Goal: Information Seeking & Learning: Learn about a topic

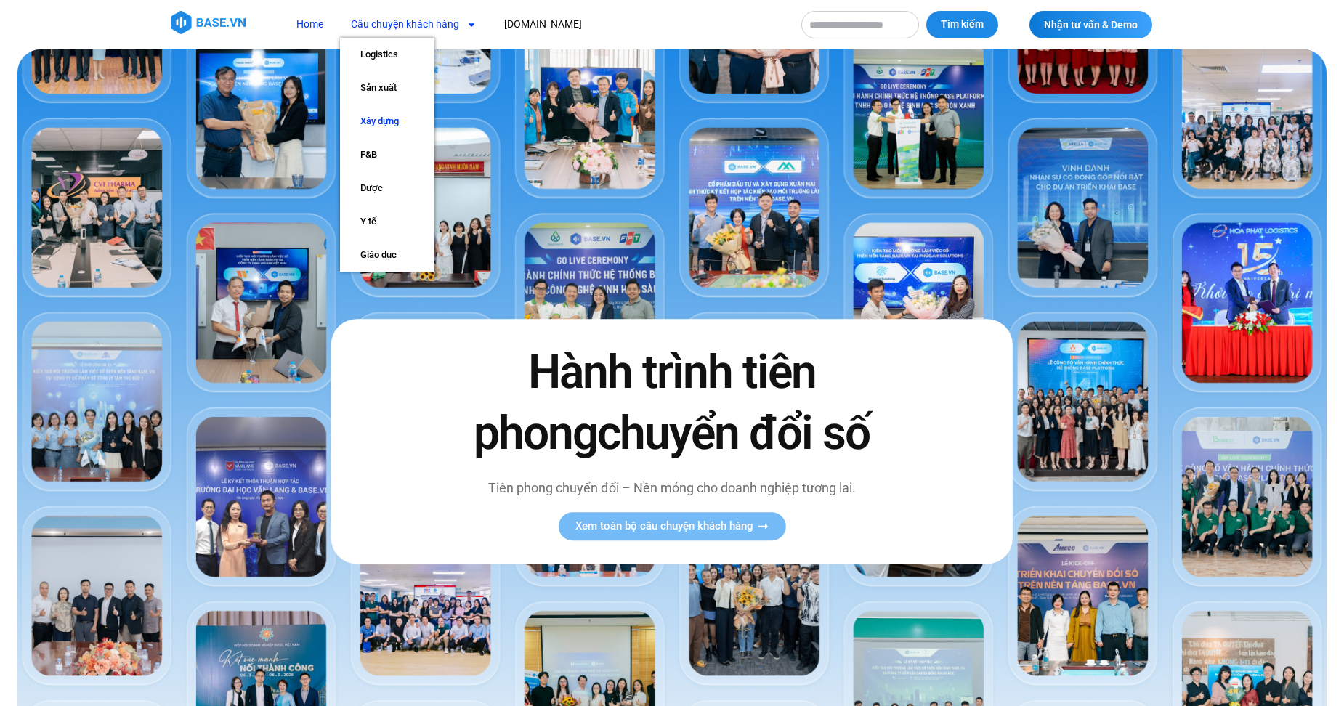
click at [397, 127] on link "Xây dựng" at bounding box center [387, 121] width 94 height 33
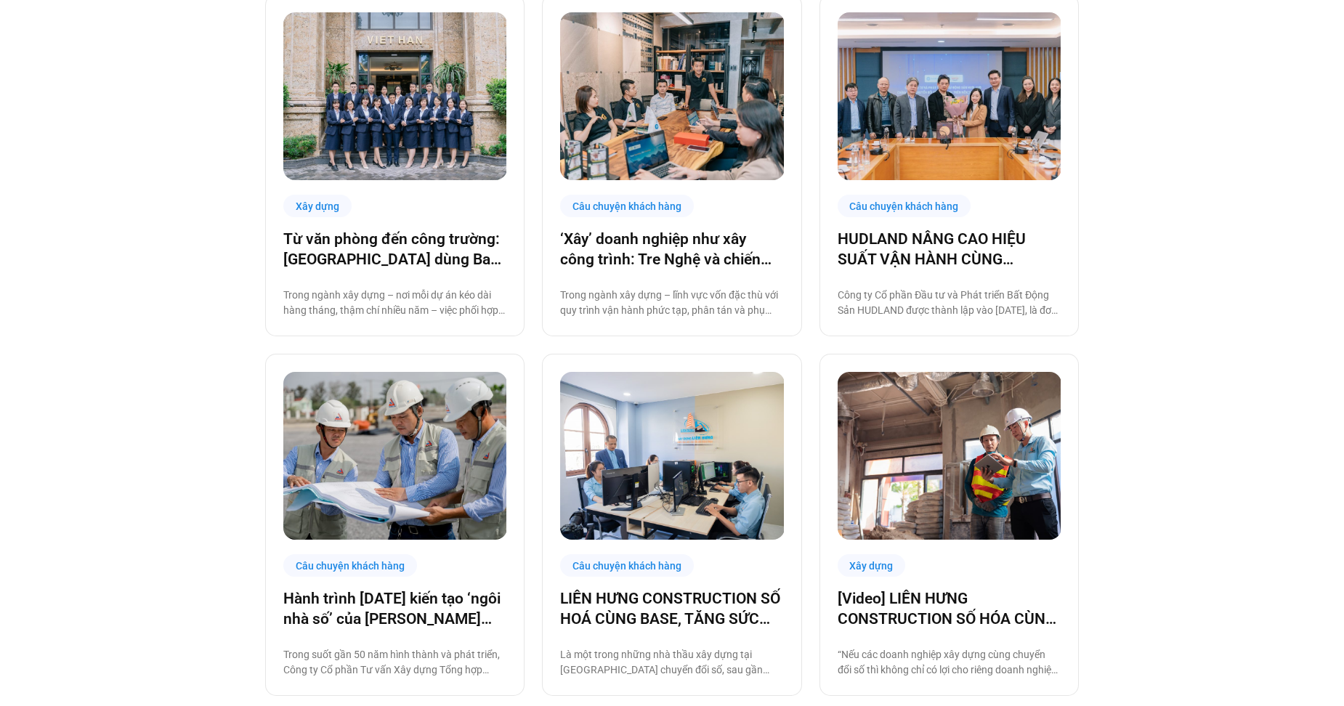
scroll to position [508, 0]
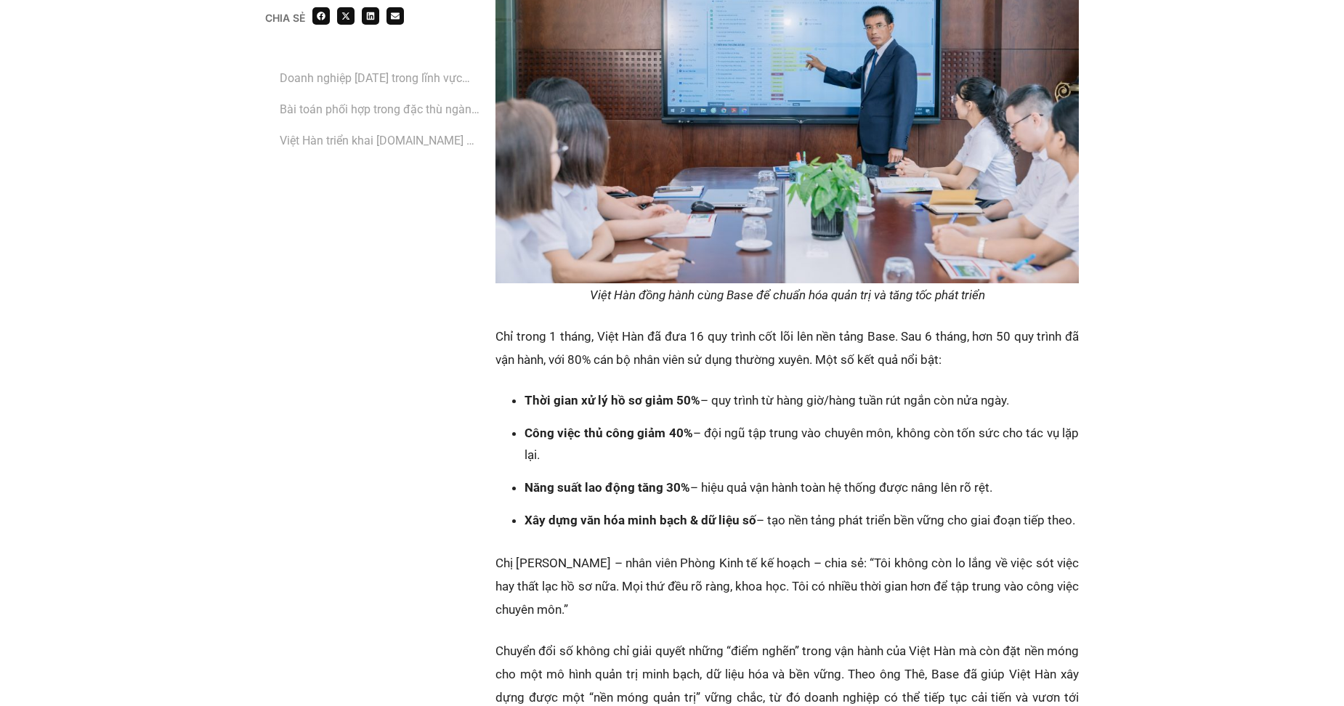
scroll to position [3269, 0]
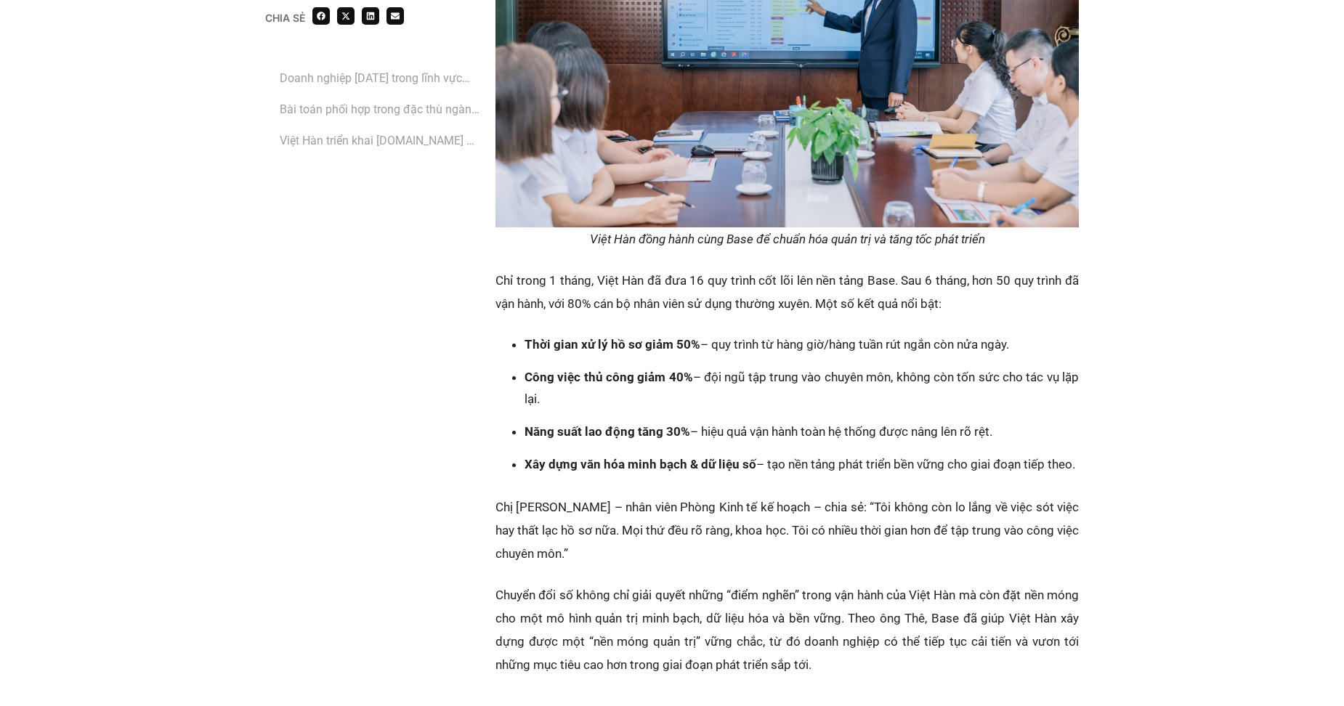
drag, startPoint x: 520, startPoint y: 261, endPoint x: 853, endPoint y: 399, distance: 360.5
click at [853, 399] on ul "Thời gian xử lý hồ sơ giảm 50% – quy trình từ hàng giờ/hàng tuần rút ngắn còn n…" at bounding box center [794, 404] width 569 height 142
copy ul "Thời gian xử lý hồ sơ giảm 50% – quy trình từ hàng giờ/hàng tuần rút ngắn còn n…"
